Goal: Use online tool/utility: Utilize a website feature to perform a specific function

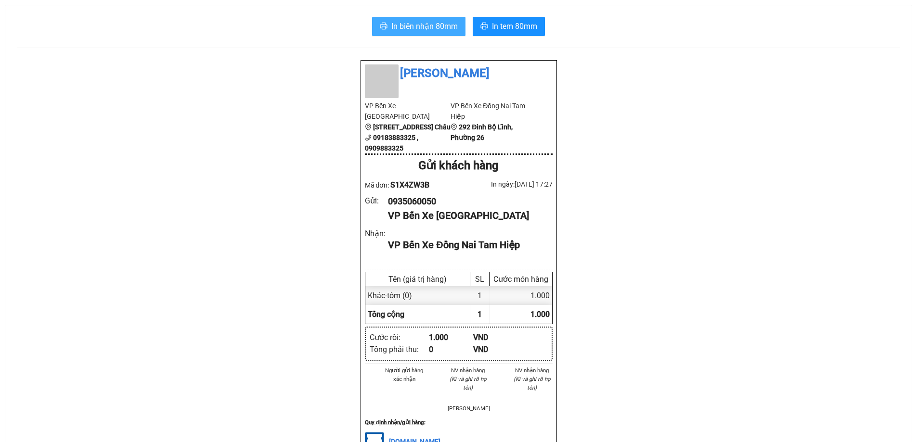
click at [444, 22] on span "In biên nhận 80mm" at bounding box center [424, 26] width 66 height 12
click at [512, 29] on span "In tem 80mm" at bounding box center [514, 26] width 45 height 12
click at [504, 27] on span "In tem 80mm" at bounding box center [514, 26] width 45 height 12
click at [506, 23] on span "In tem 80mm" at bounding box center [514, 26] width 45 height 12
click at [506, 31] on span "In tem 80mm" at bounding box center [514, 26] width 45 height 12
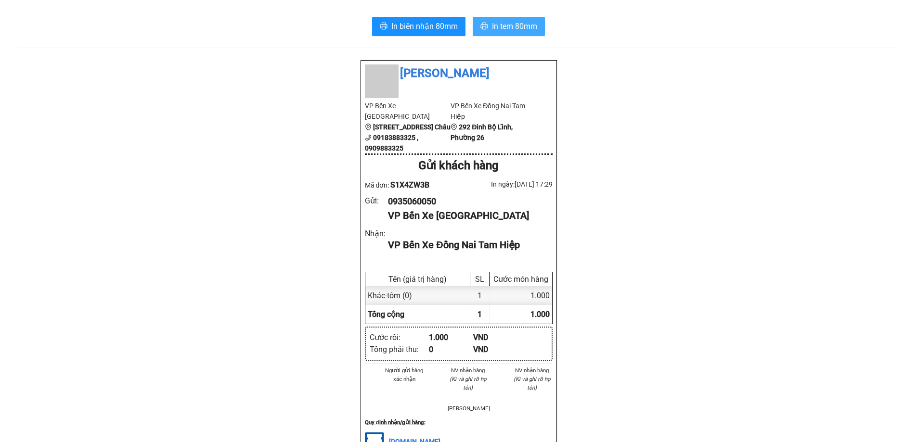
click at [520, 28] on span "In tem 80mm" at bounding box center [514, 26] width 45 height 12
